Goal: Information Seeking & Learning: Learn about a topic

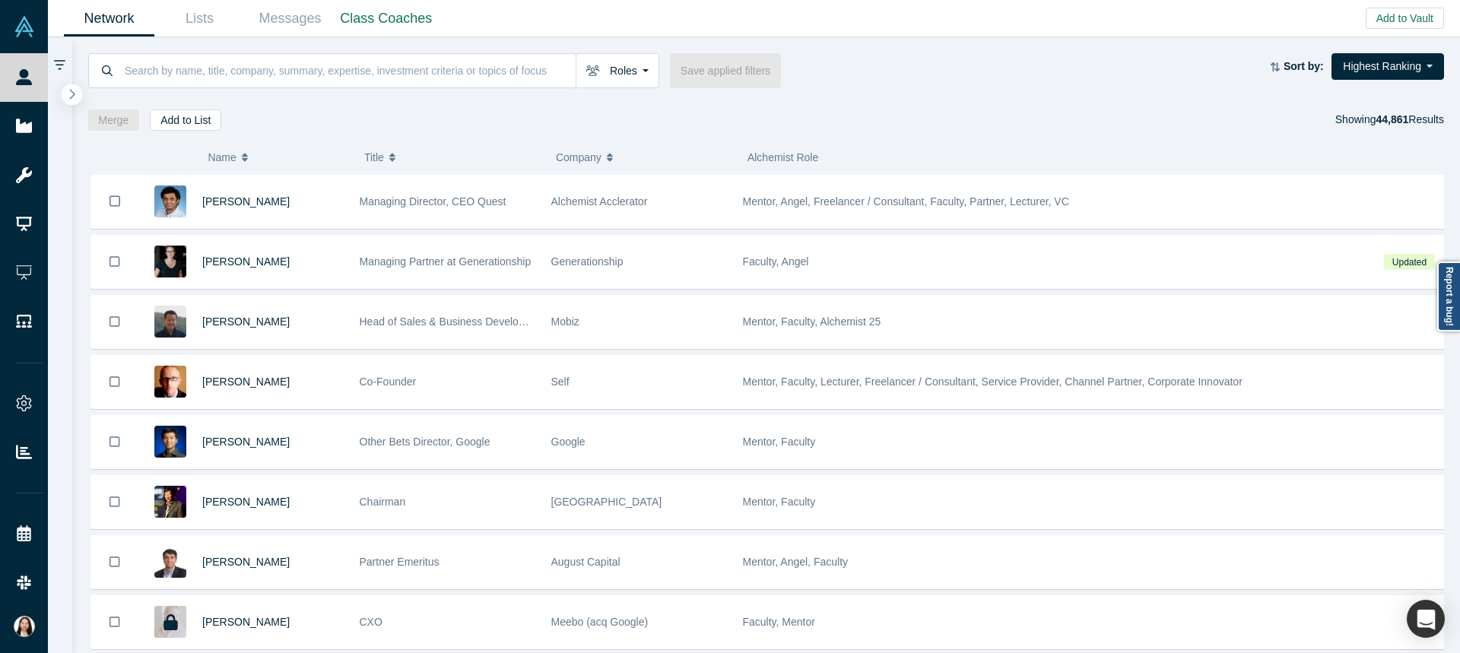
click at [67, 95] on button "button" at bounding box center [72, 94] width 21 height 21
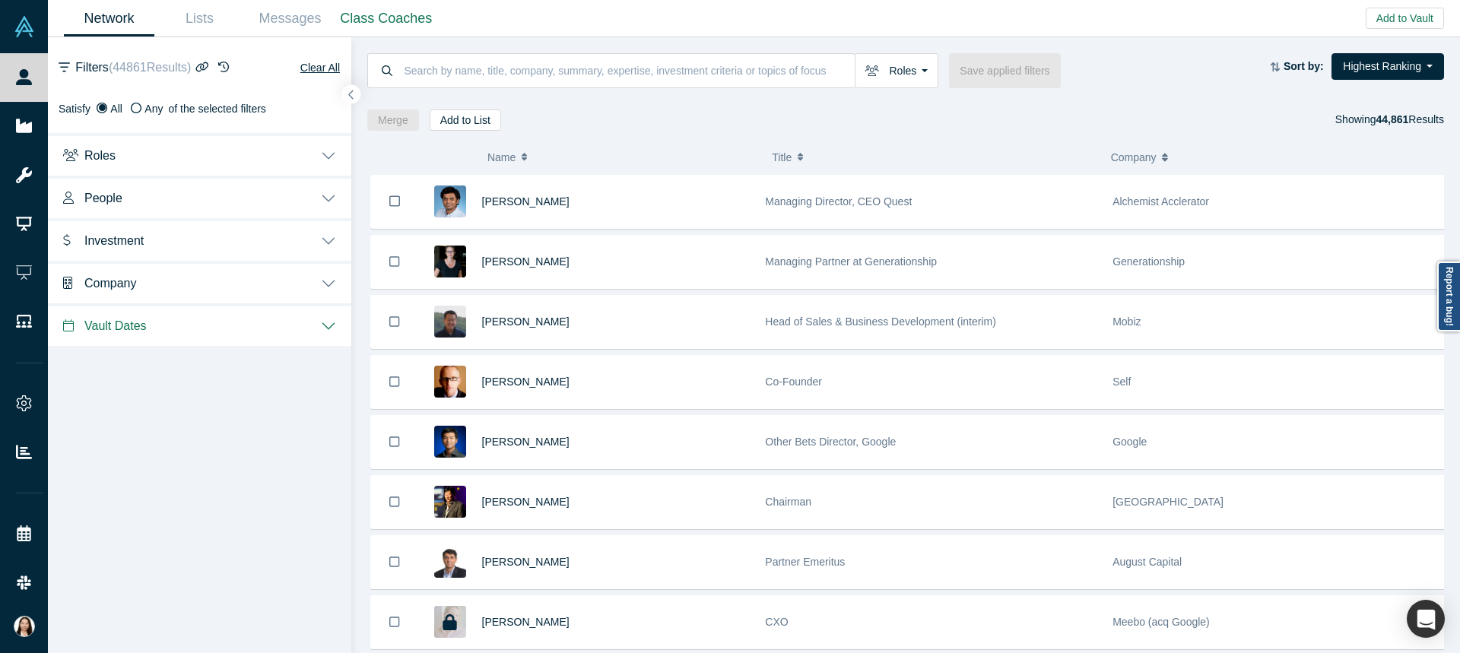
click at [327, 199] on button "People" at bounding box center [199, 197] width 303 height 43
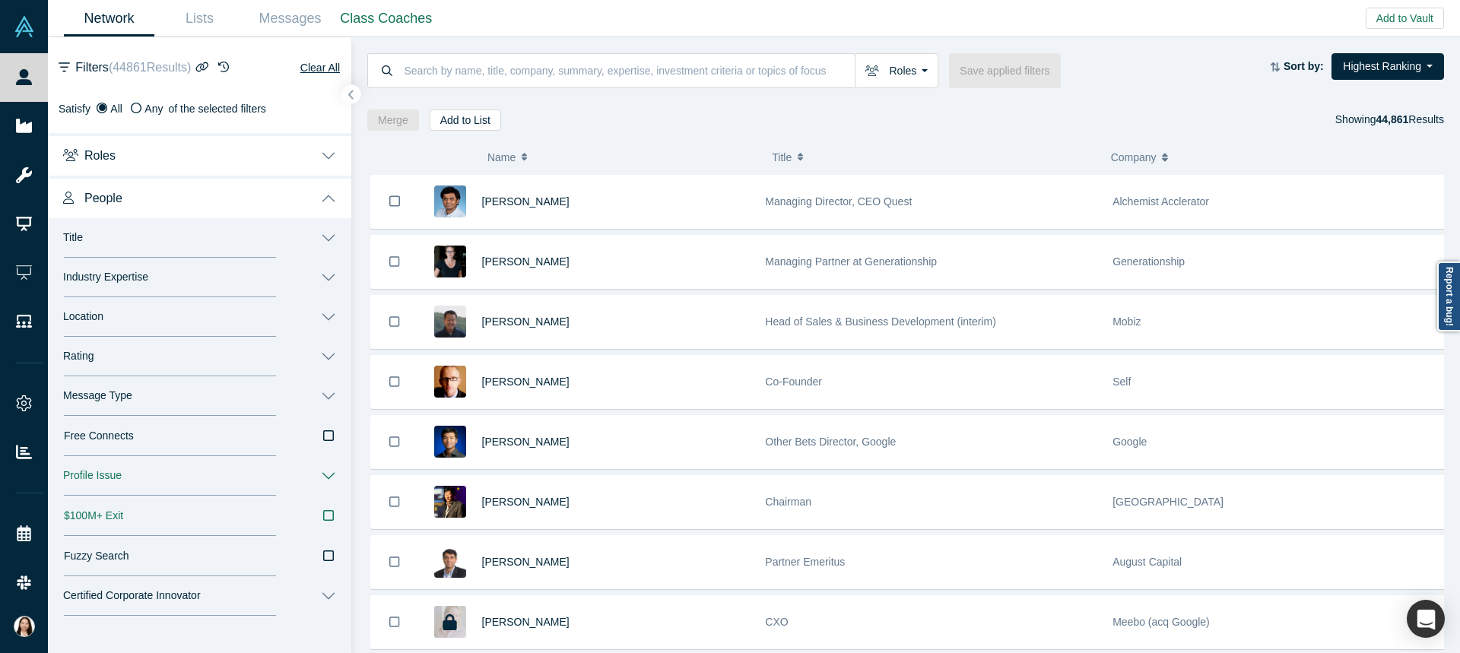
click at [201, 278] on button "Industry Expertise" at bounding box center [199, 278] width 303 height 40
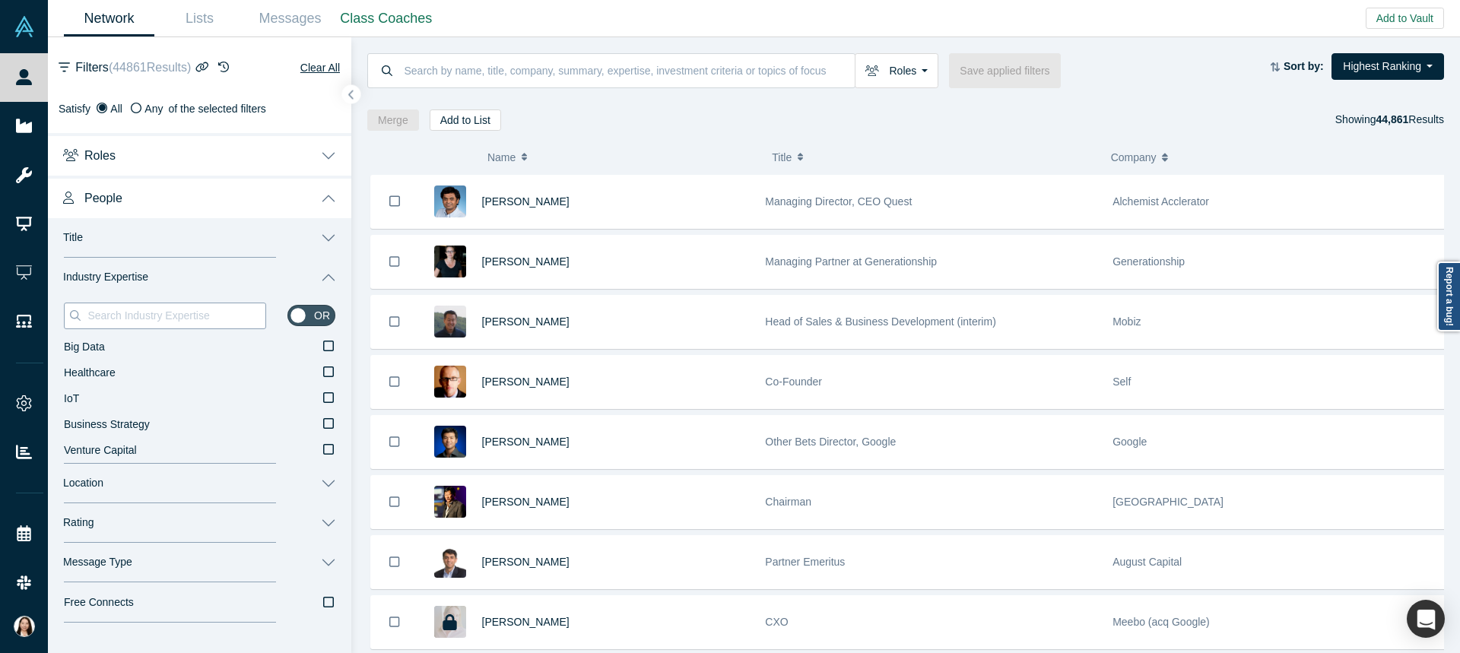
click at [205, 325] on input at bounding box center [175, 316] width 179 height 20
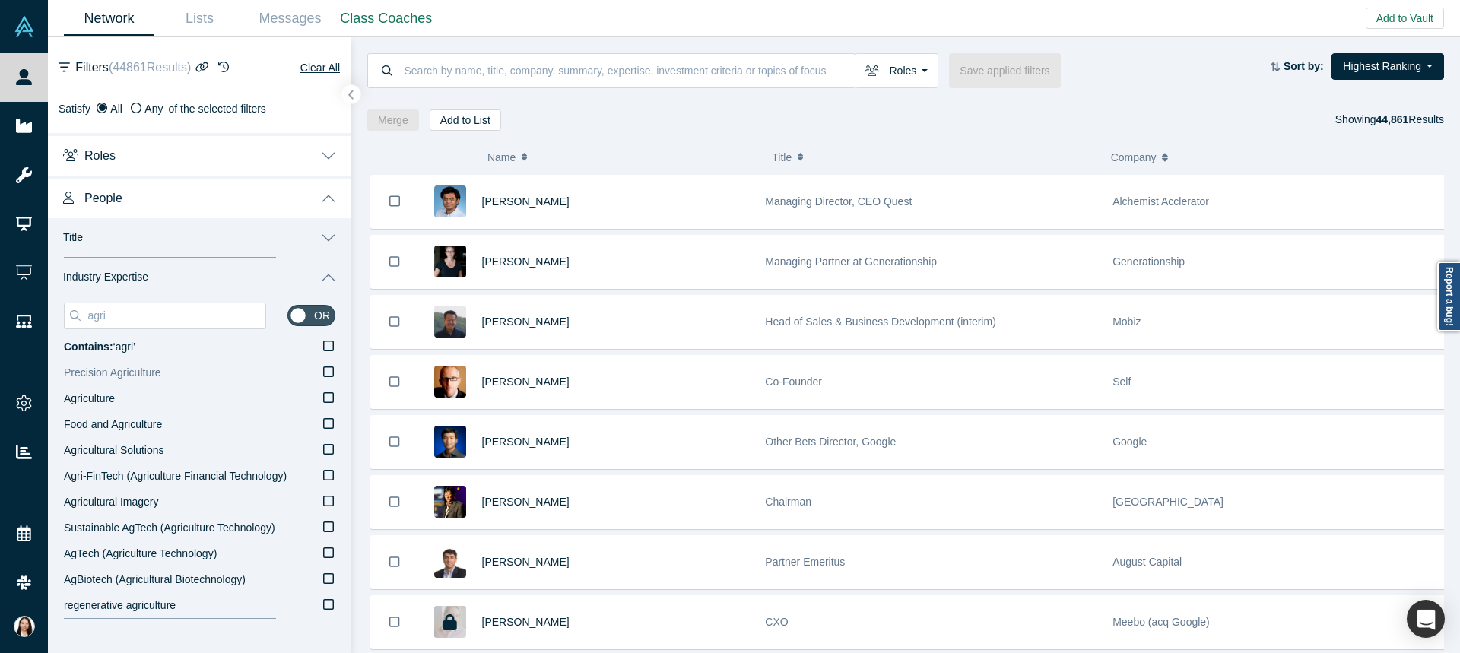
type input "agri"
click at [323, 374] on icon at bounding box center [328, 372] width 11 height 12
click at [0, 0] on input "Precision Agriculture" at bounding box center [0, 0] width 0 height 0
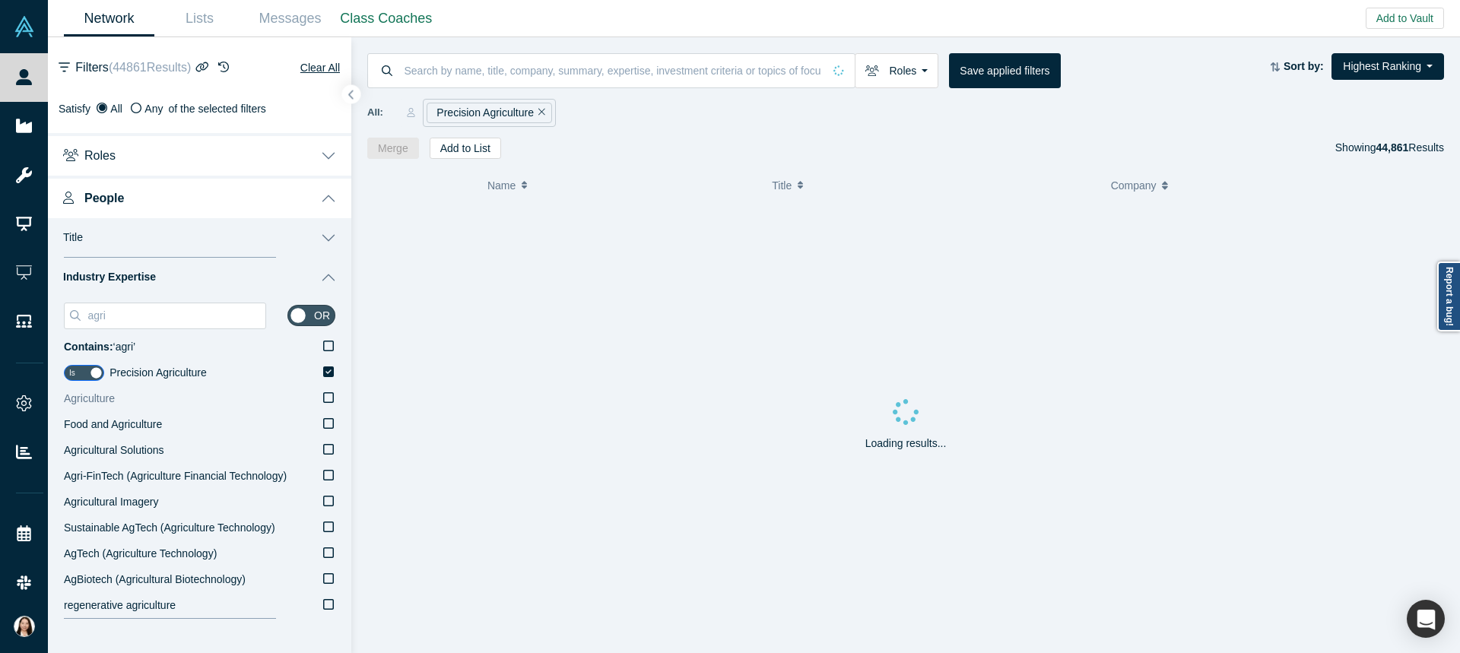
click at [318, 403] on label "Agriculture" at bounding box center [199, 399] width 271 height 26
click at [0, 0] on input "Agriculture" at bounding box center [0, 0] width 0 height 0
click at [323, 423] on icon at bounding box center [328, 423] width 11 height 12
click at [0, 0] on input "Food and Agriculture" at bounding box center [0, 0] width 0 height 0
click at [323, 449] on icon at bounding box center [328, 449] width 11 height 12
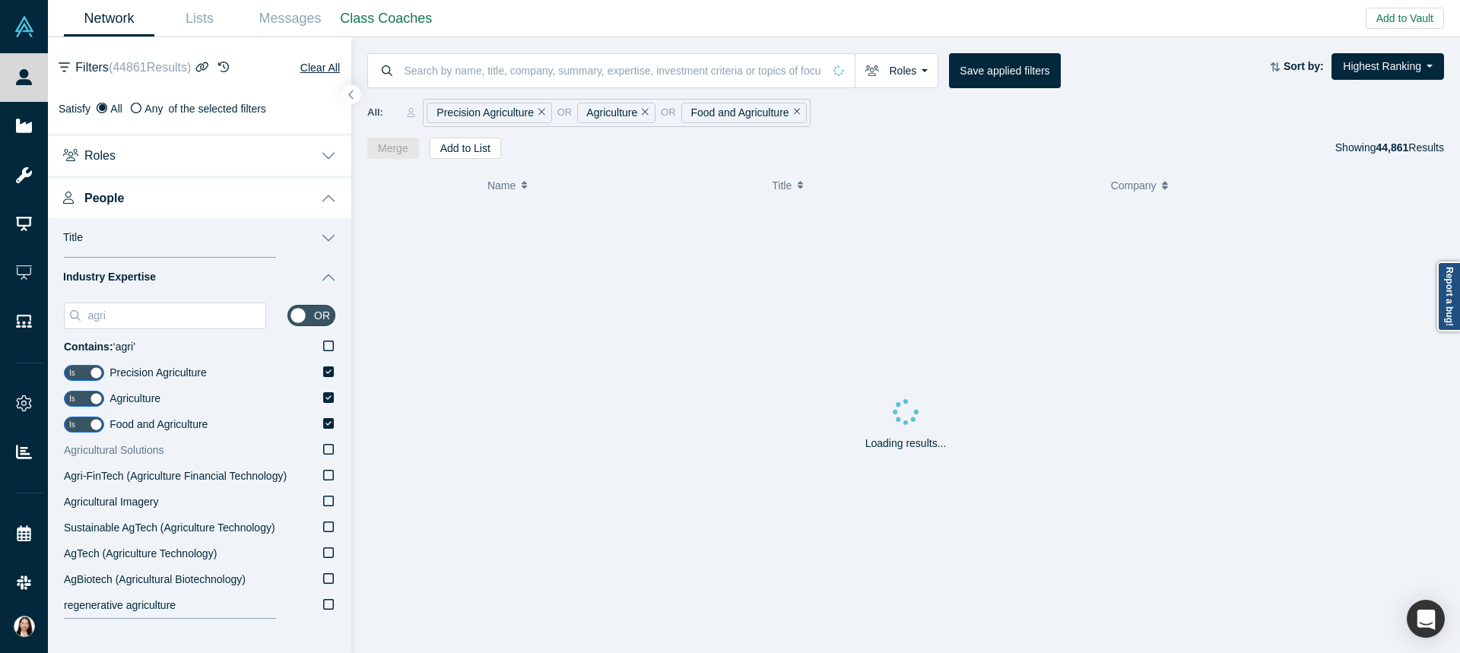
click at [0, 0] on input "Agricultural Solutions" at bounding box center [0, 0] width 0 height 0
click at [323, 478] on icon at bounding box center [328, 475] width 11 height 12
click at [0, 0] on input "Agri-FinTech (Agriculture Financial Technology)" at bounding box center [0, 0] width 0 height 0
click at [323, 502] on icon at bounding box center [328, 501] width 11 height 12
click at [0, 0] on input "Agricultural Imagery" at bounding box center [0, 0] width 0 height 0
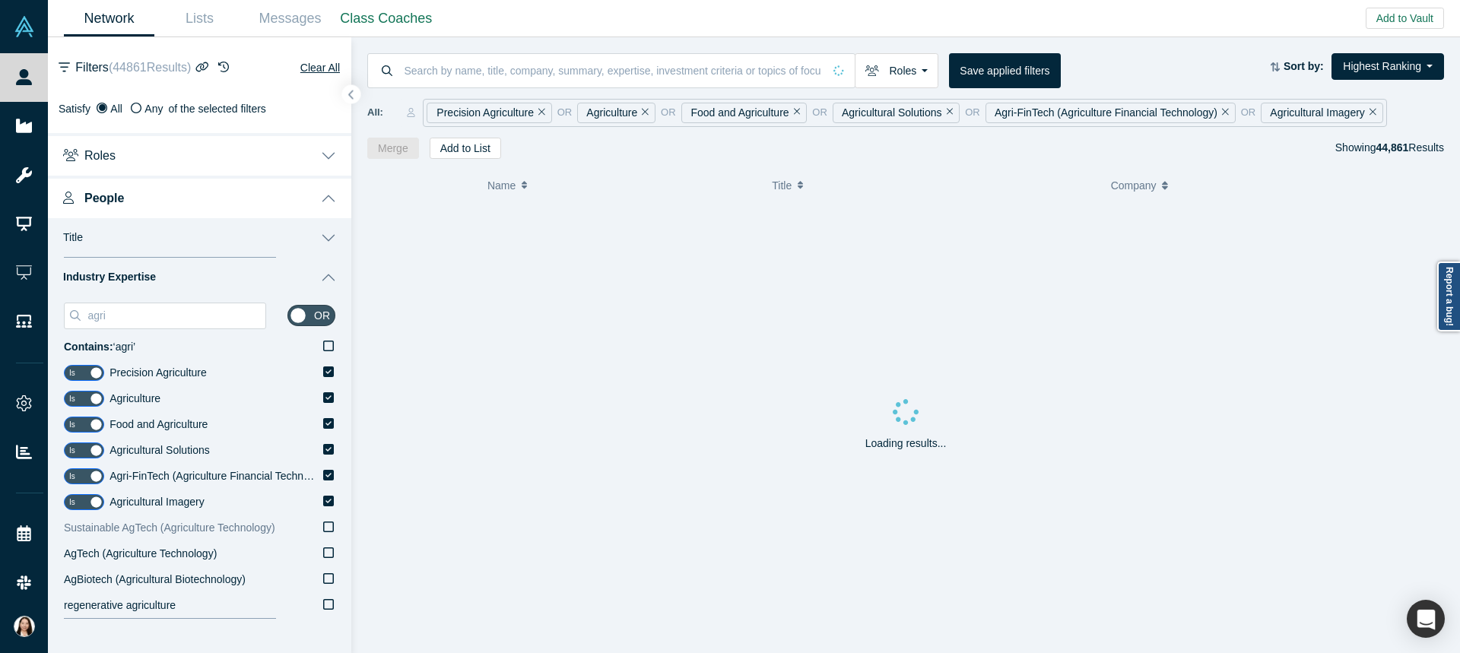
click at [323, 528] on icon at bounding box center [328, 527] width 11 height 12
click at [0, 0] on input "Sustainable AgTech (Agriculture Technology)" at bounding box center [0, 0] width 0 height 0
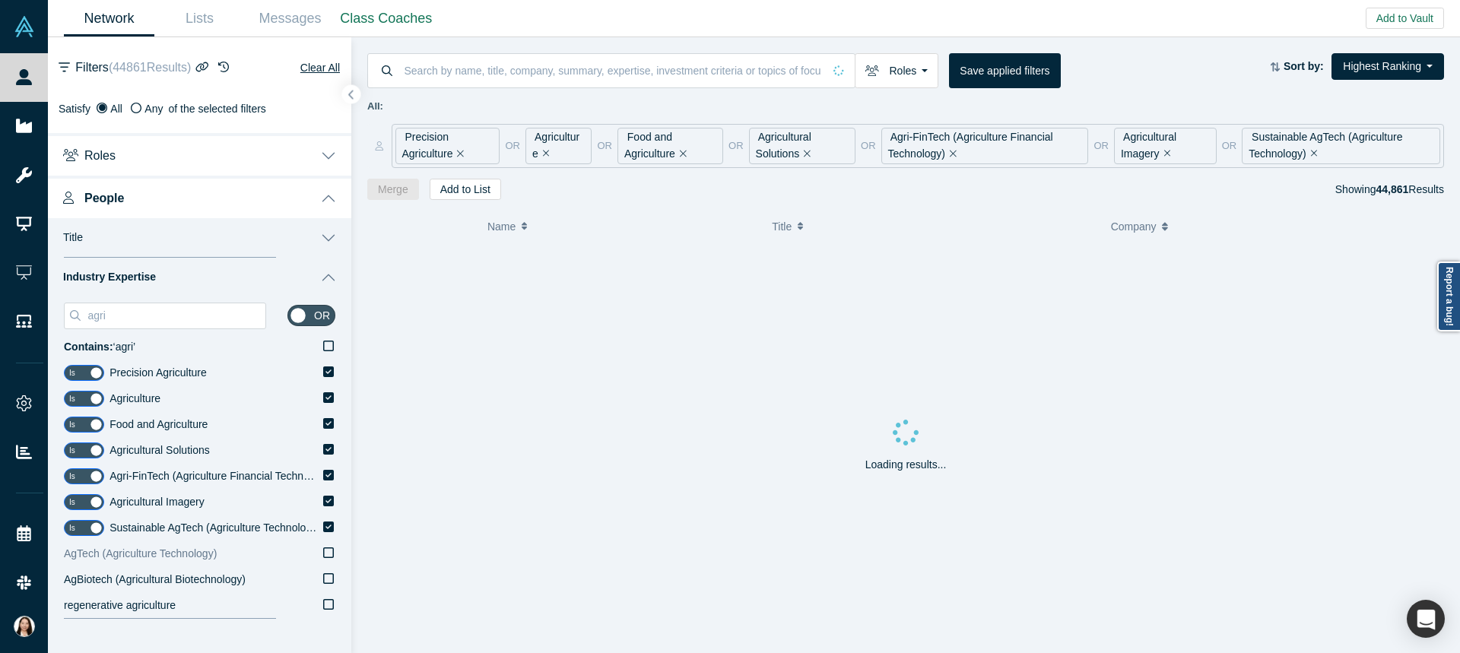
click at [323, 553] on icon at bounding box center [328, 553] width 11 height 12
click at [0, 0] on input "AgTech (Agriculture Technology)" at bounding box center [0, 0] width 0 height 0
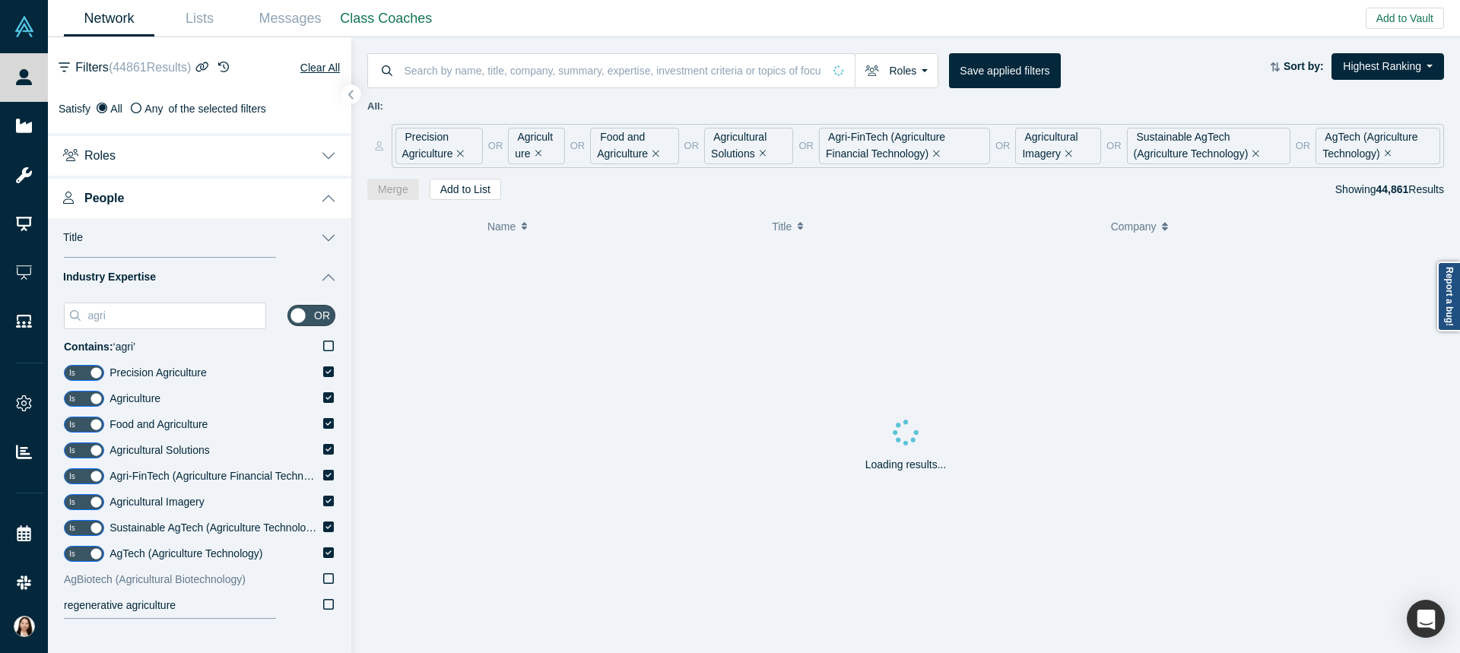
click at [323, 579] on icon at bounding box center [328, 578] width 11 height 12
click at [0, 0] on input "AgBiotech (Agricultural Biotechnology)" at bounding box center [0, 0] width 0 height 0
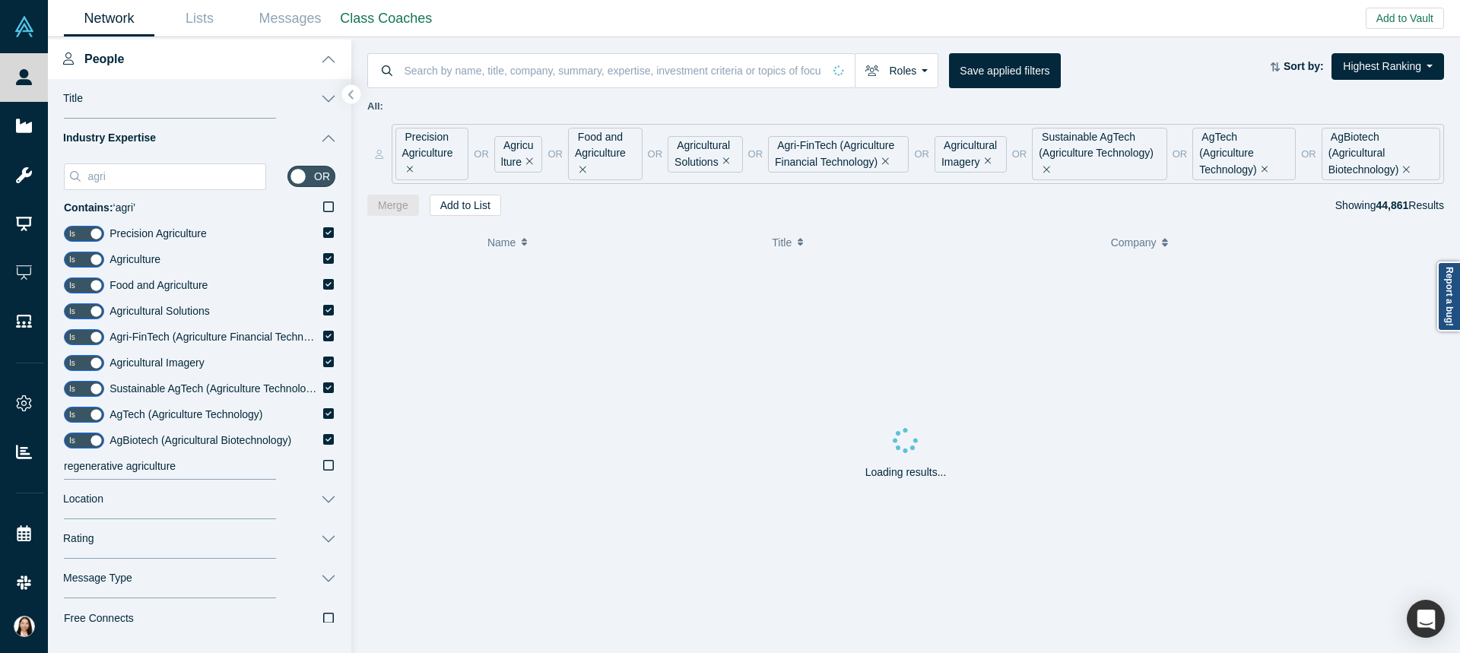
scroll to position [141, 0]
click at [323, 461] on icon at bounding box center [328, 464] width 11 height 12
click at [0, 0] on input "regenerative agriculture" at bounding box center [0, 0] width 0 height 0
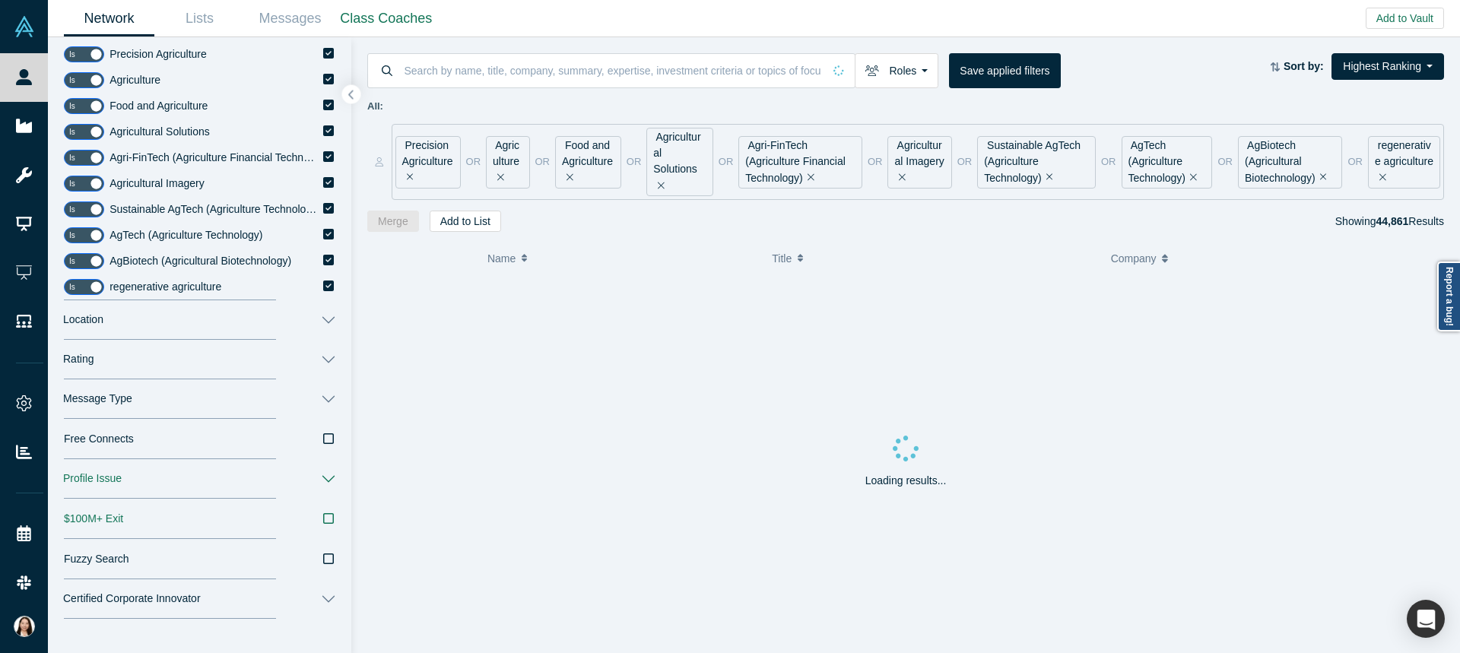
scroll to position [323, 0]
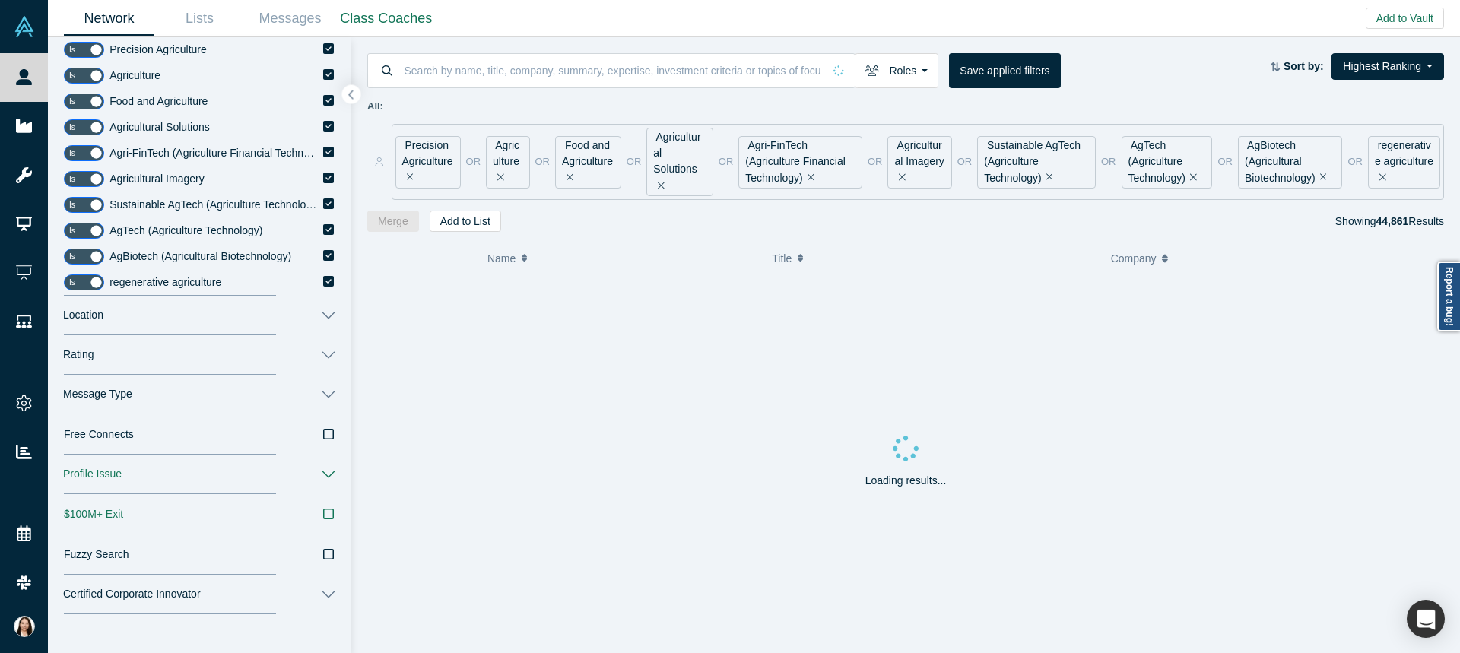
click at [311, 515] on div "$100M+ Exit" at bounding box center [199, 514] width 271 height 16
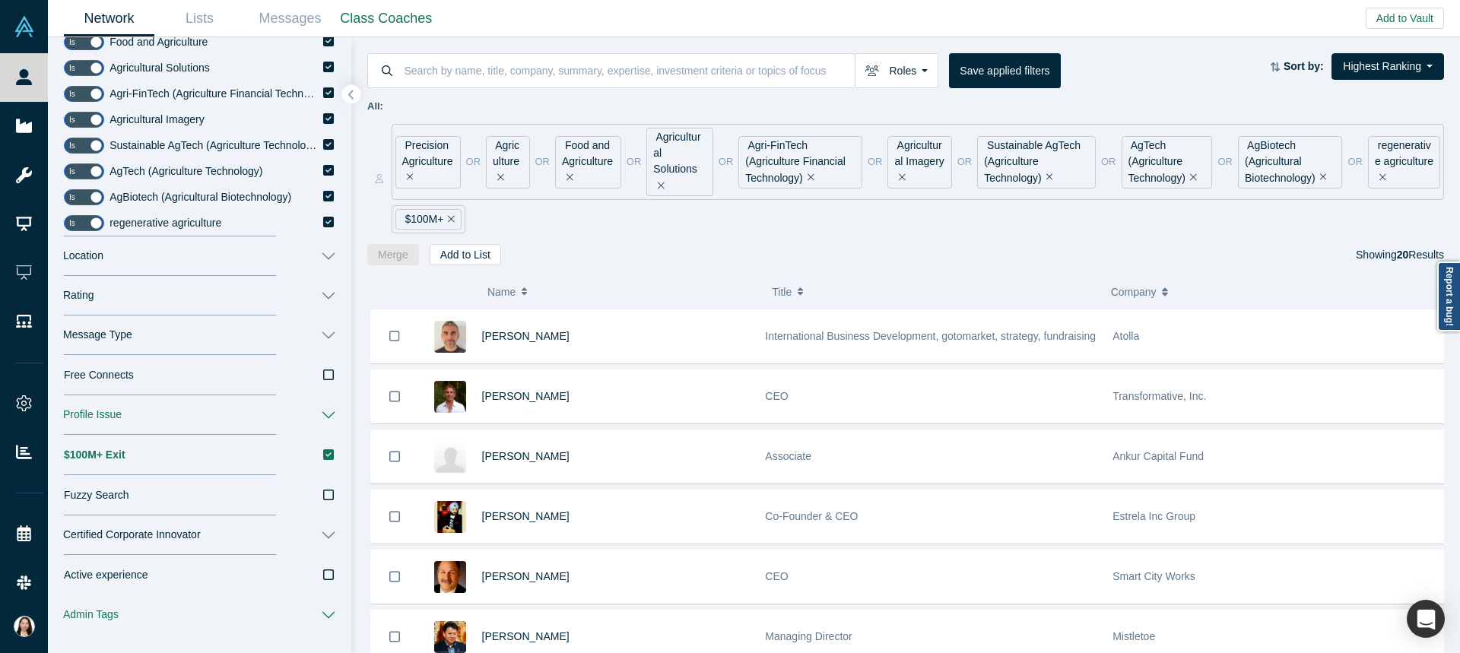
scroll to position [384, 0]
click at [1175, 77] on div "Roles Founders Faculty Mentors Alumni Mentor Angels VCs Corporate Innovator Ser…" at bounding box center [818, 70] width 902 height 35
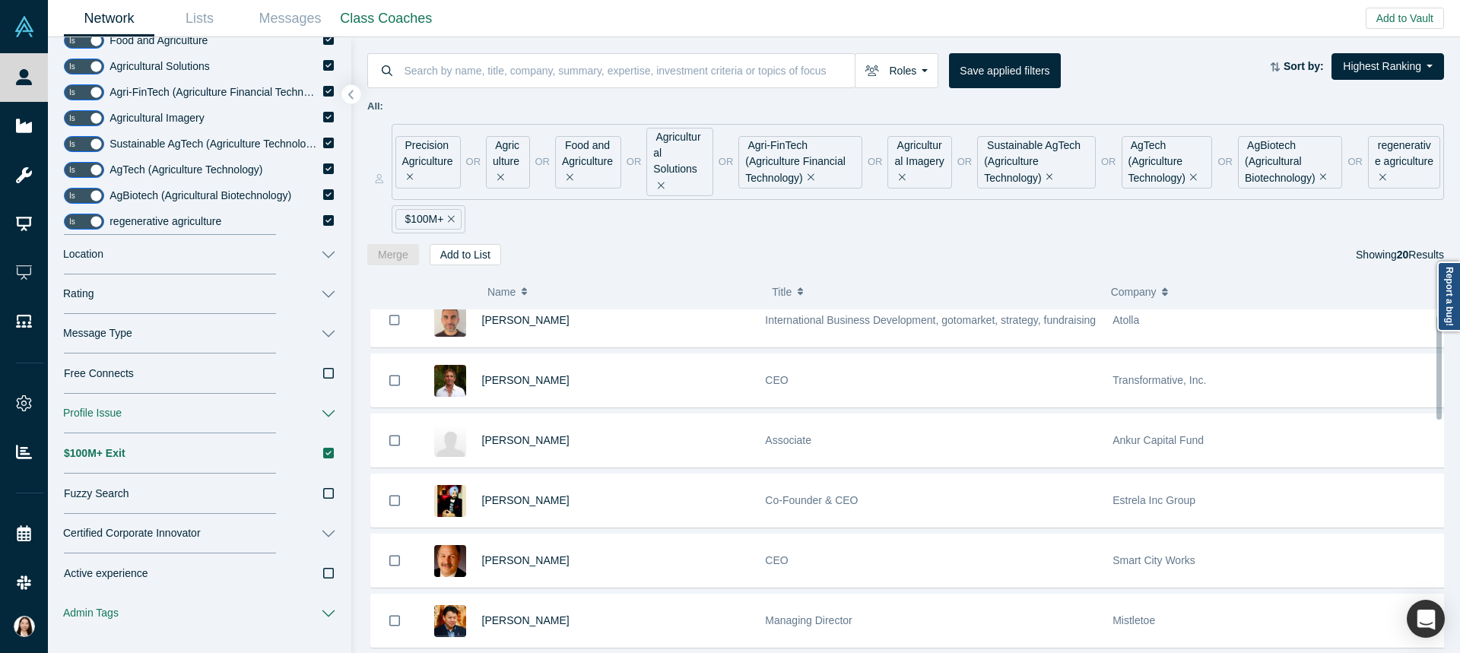
scroll to position [0, 0]
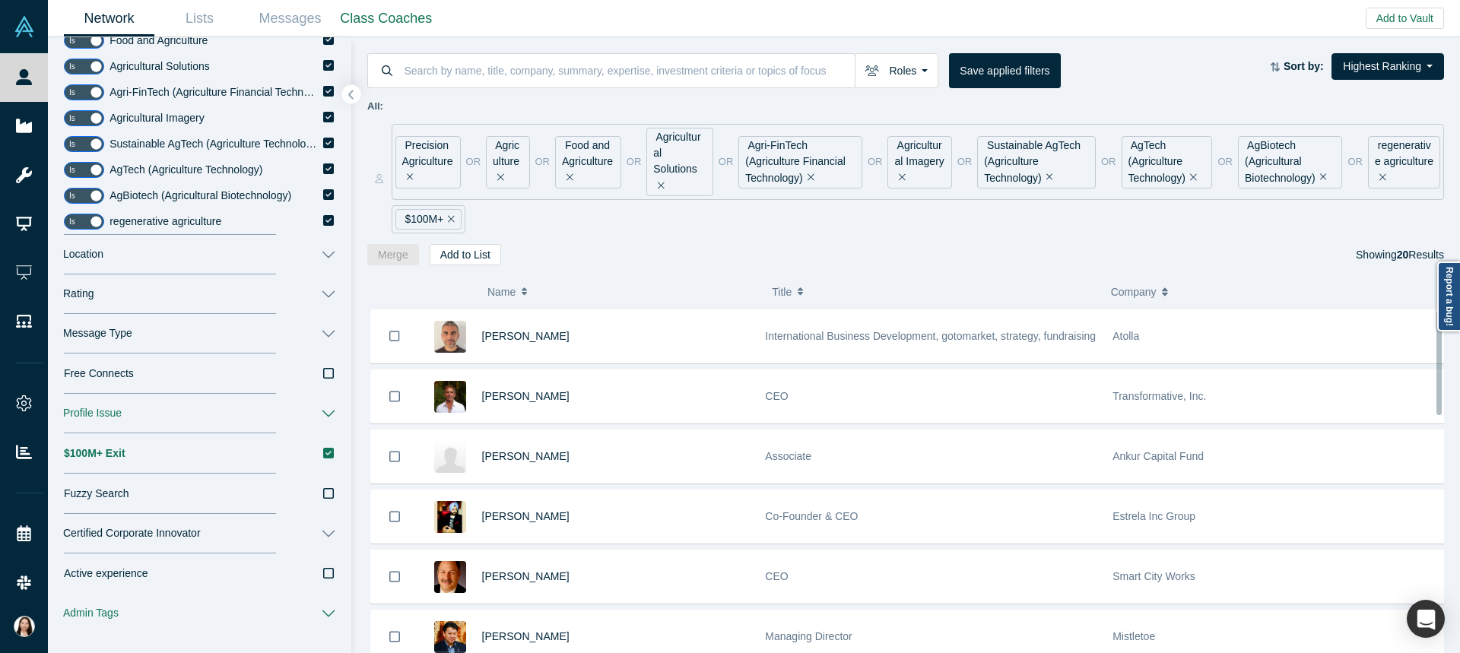
drag, startPoint x: 1438, startPoint y: 368, endPoint x: 1438, endPoint y: 350, distance: 17.5
click at [1438, 350] on div at bounding box center [1438, 363] width 5 height 104
drag, startPoint x: 1441, startPoint y: 353, endPoint x: 1445, endPoint y: 307, distance: 45.8
click at [1447, 307] on body "People Startups Resources Demo Day AX Demo Day Registrants Settings Dashboard E…" at bounding box center [730, 326] width 1460 height 653
click at [1279, 244] on div "Merge Add to List Showing 20 Results" at bounding box center [905, 254] width 1077 height 21
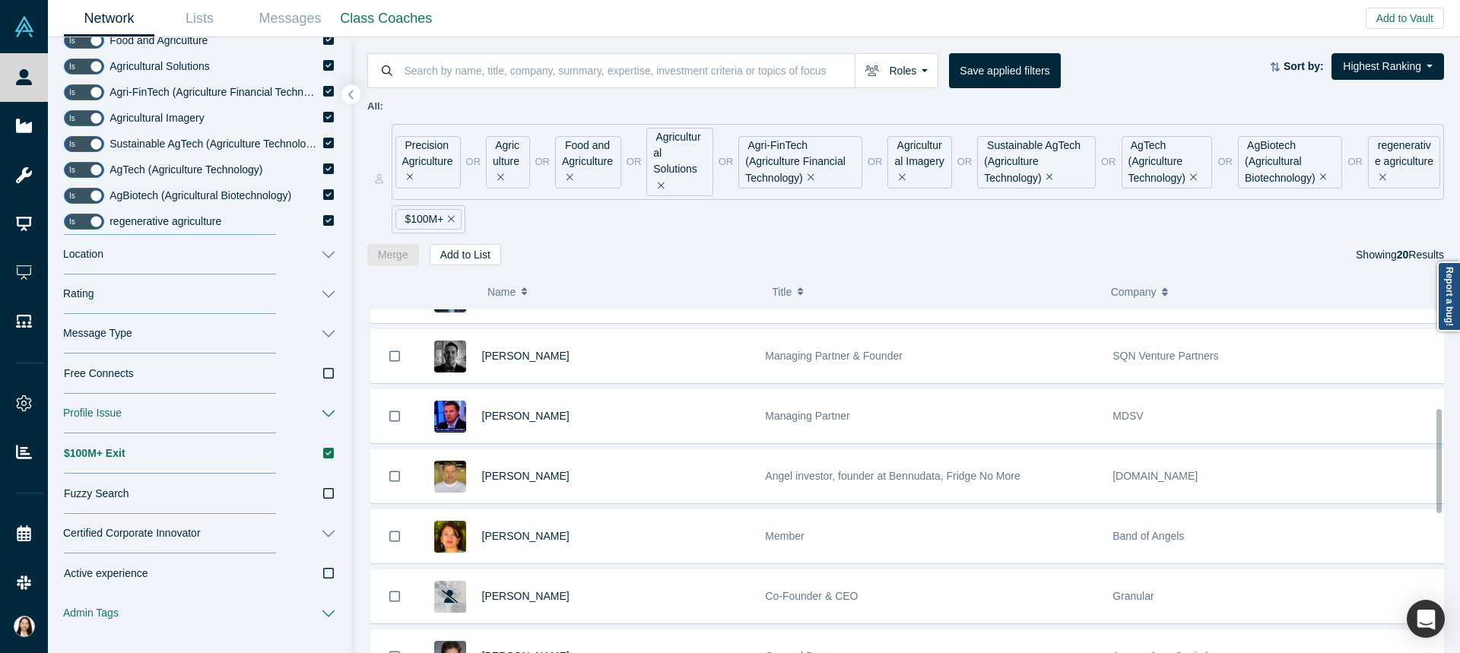
scroll to position [349, 0]
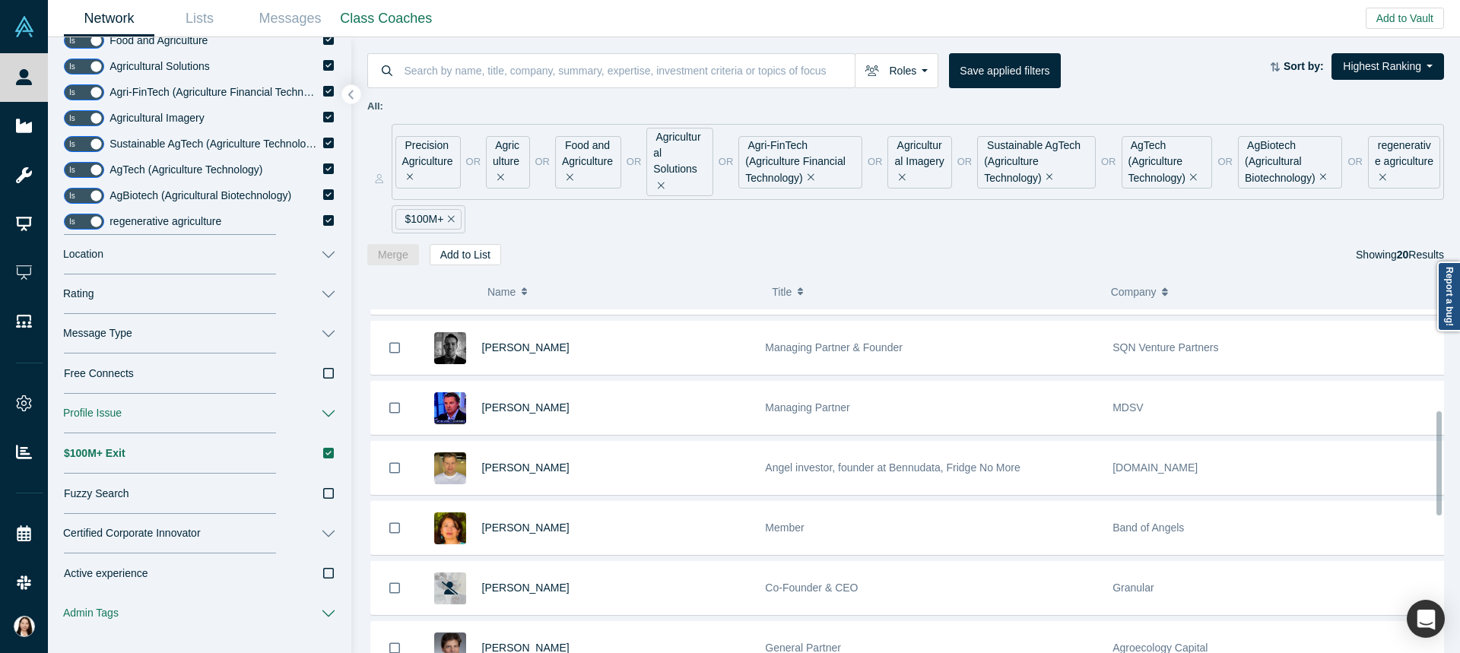
drag, startPoint x: 1440, startPoint y: 381, endPoint x: 1459, endPoint y: 481, distance: 102.1
click at [1459, 481] on div "( 0 ) Name Title Company Alchemist Role [PERSON_NAME] International Business De…" at bounding box center [905, 459] width 1108 height 388
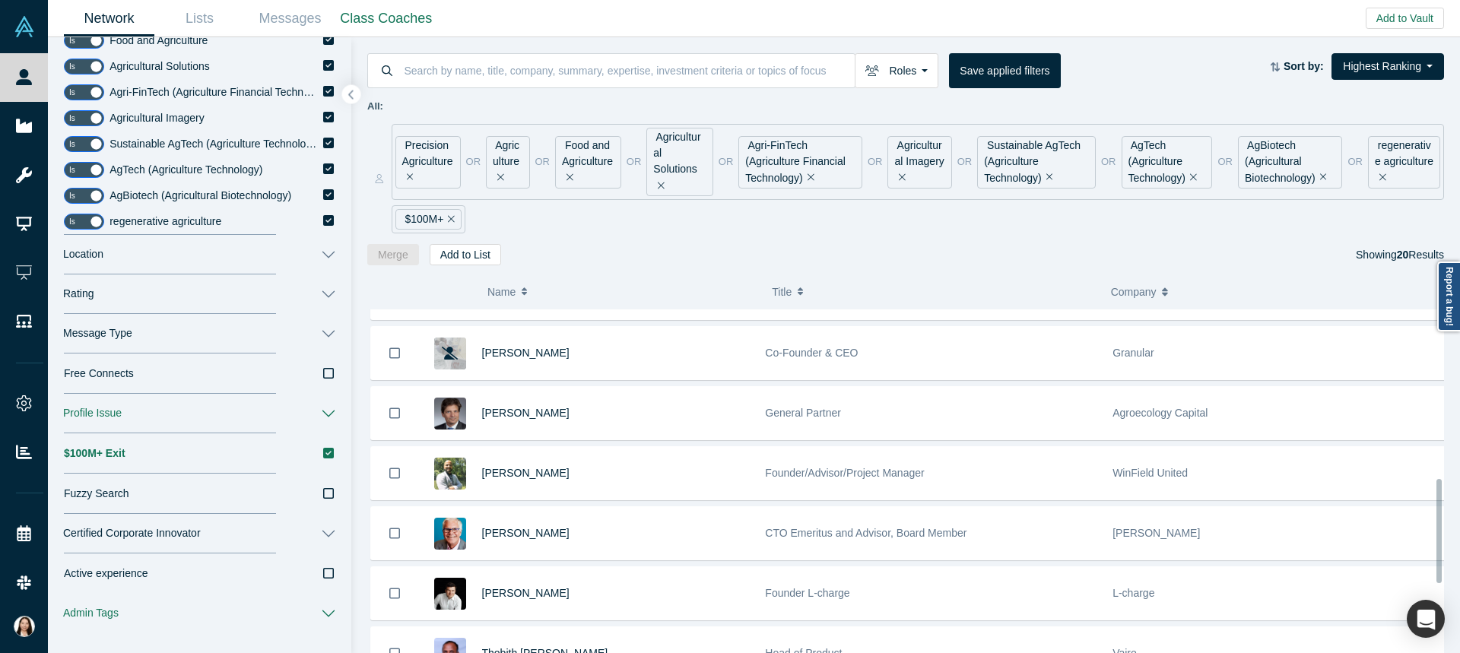
scroll to position [555, 0]
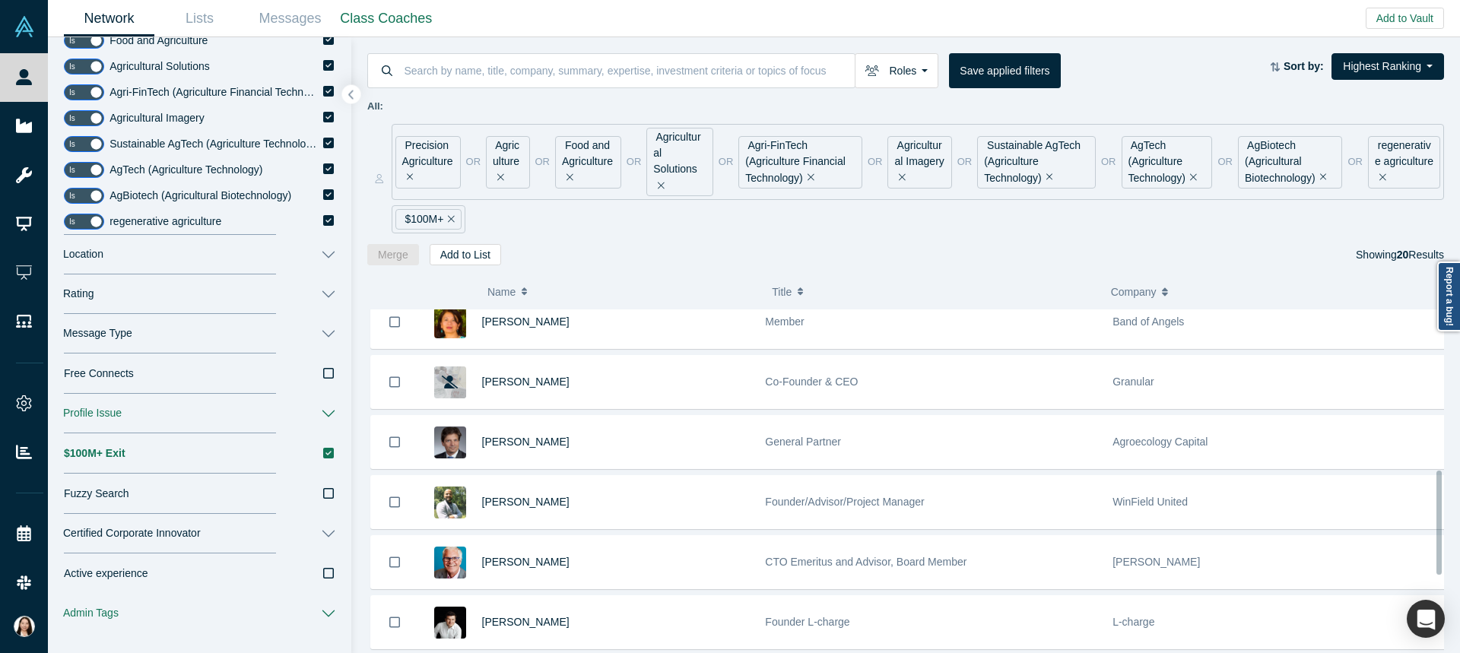
drag, startPoint x: 1440, startPoint y: 432, endPoint x: 1453, endPoint y: 491, distance: 60.7
click at [1453, 491] on div "( 0 ) Name Title Company Alchemist Role [PERSON_NAME] International Business De…" at bounding box center [905, 459] width 1108 height 388
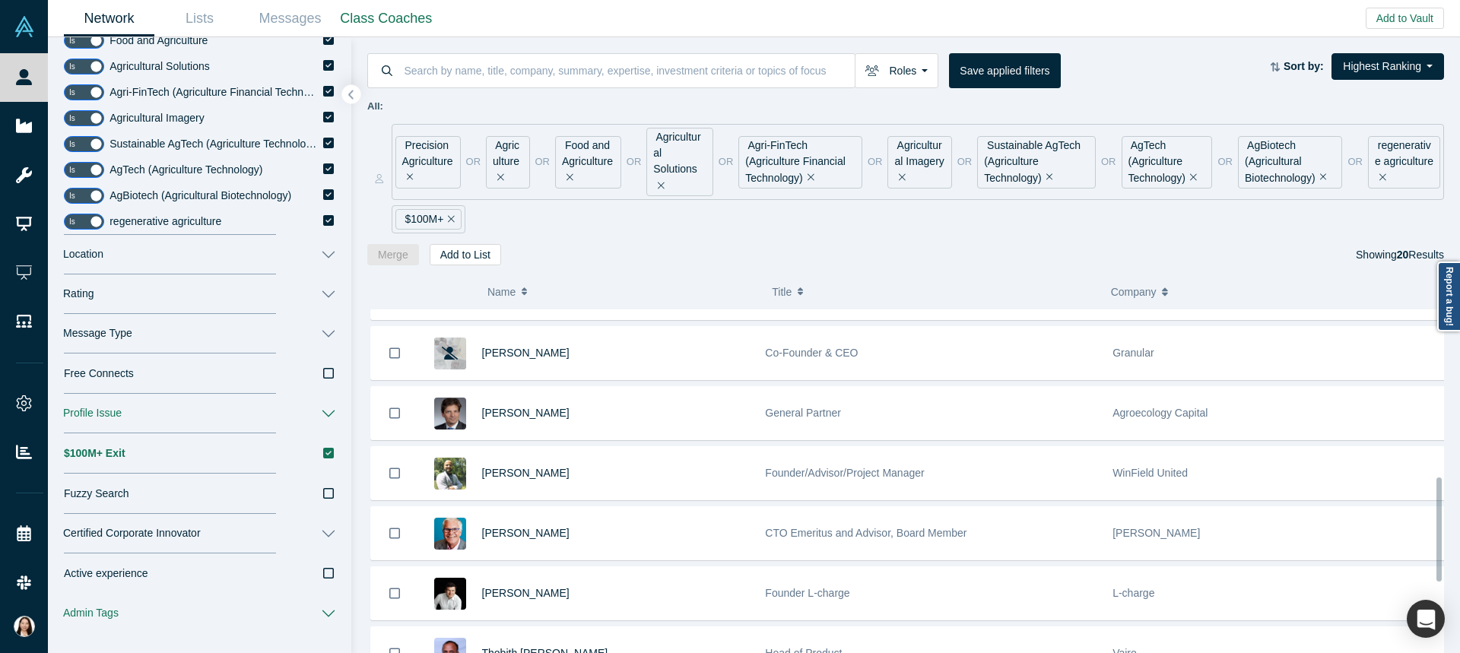
scroll to position [587, 0]
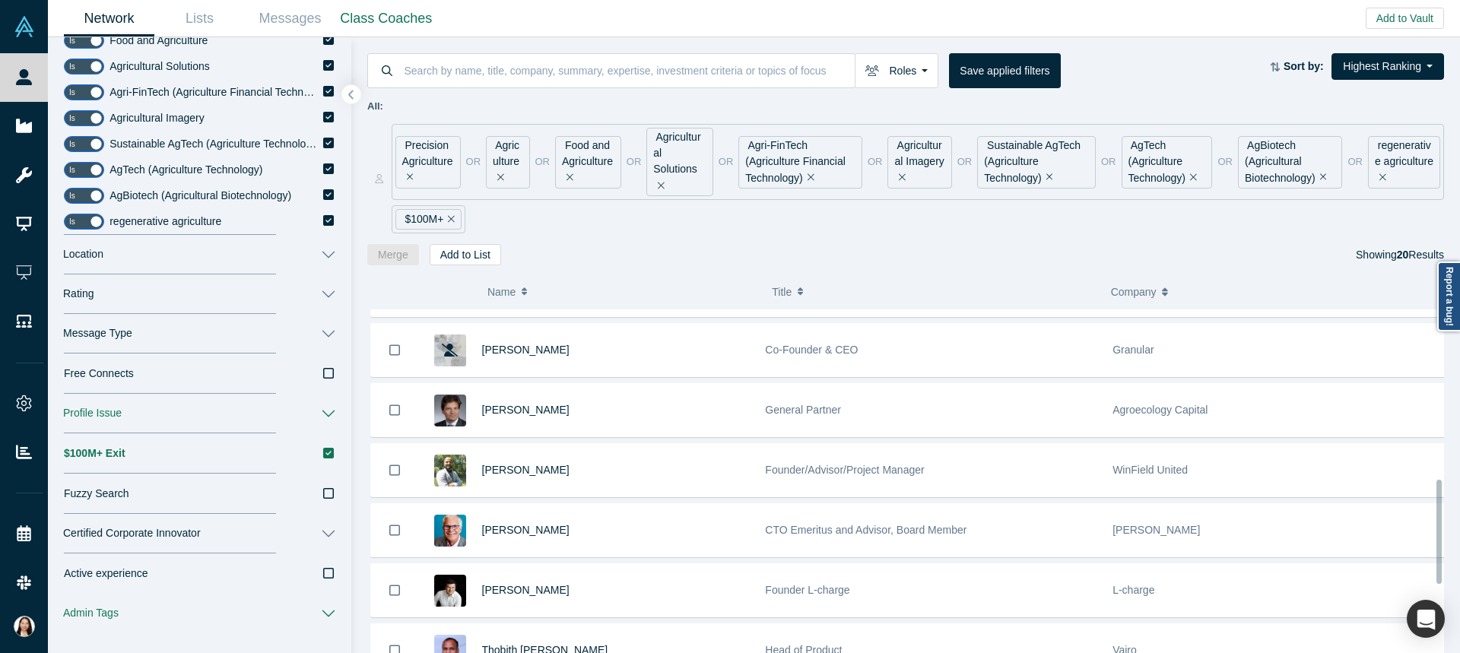
drag, startPoint x: 1438, startPoint y: 482, endPoint x: 1441, endPoint y: 491, distance: 9.9
click at [1441, 491] on div at bounding box center [1440, 481] width 5 height 341
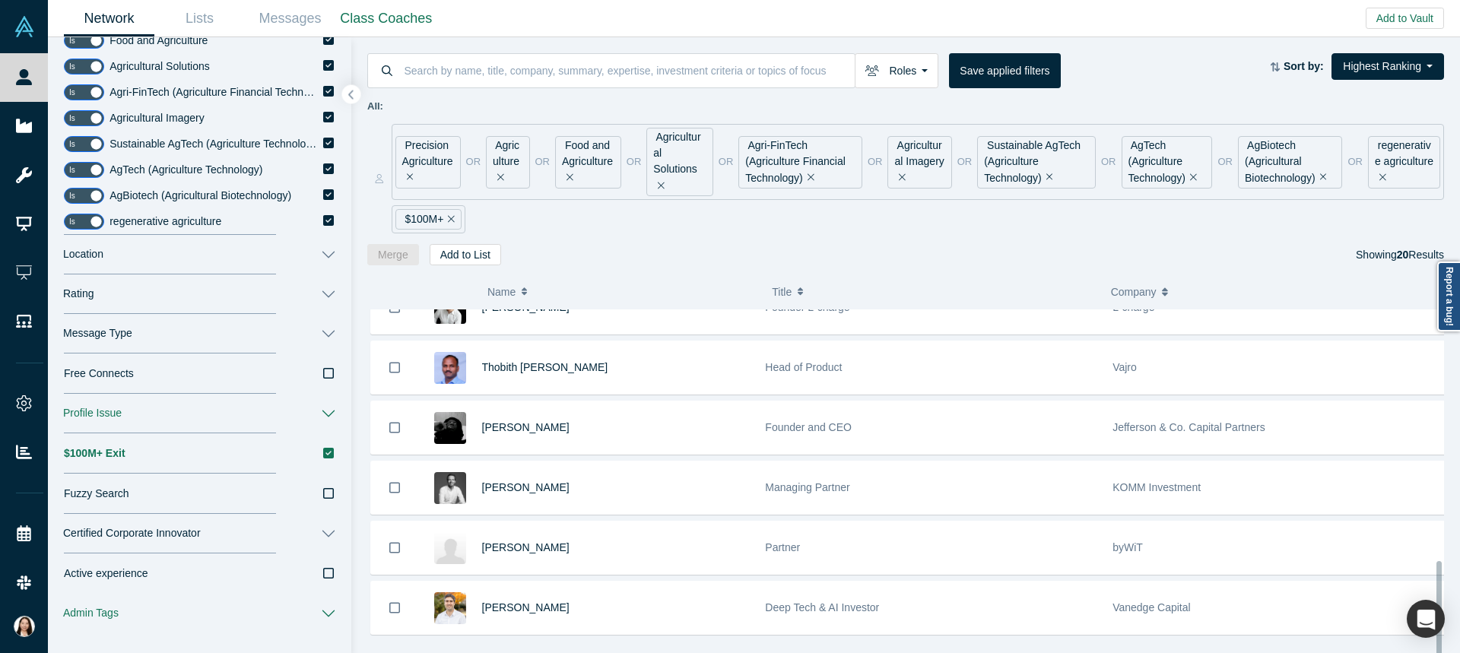
scroll to position [867, 0]
drag, startPoint x: 1440, startPoint y: 470, endPoint x: 1435, endPoint y: 552, distance: 82.3
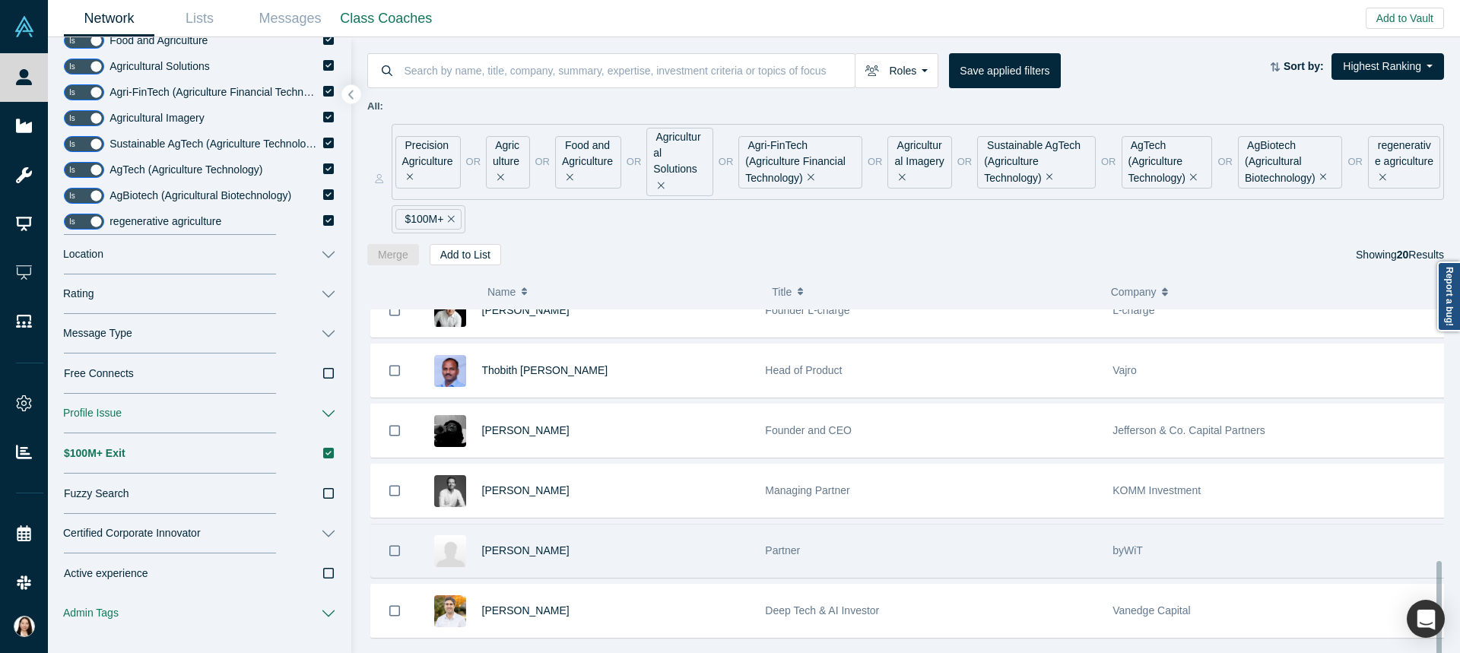
click at [1458, 550] on div "( 0 ) Name Title Company Alchemist Role [PERSON_NAME] International Business De…" at bounding box center [905, 459] width 1108 height 388
